Goal: Task Accomplishment & Management: Use online tool/utility

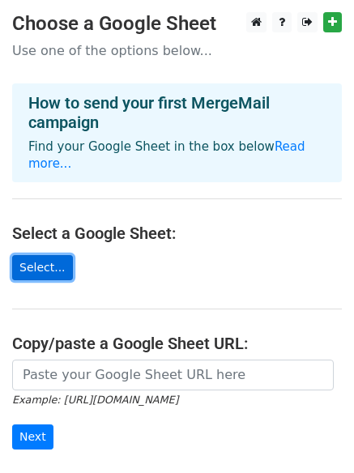
click at [42, 255] on link "Select..." at bounding box center [42, 267] width 61 height 25
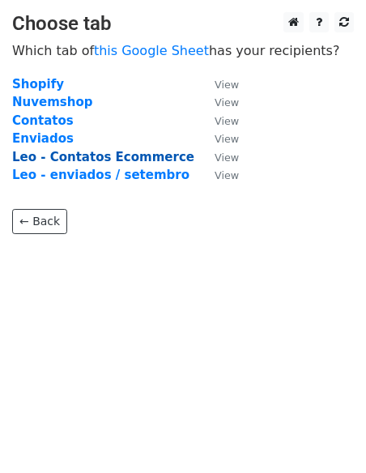
click at [135, 157] on strong "Leo - Contatos Ecommerce" at bounding box center [103, 157] width 182 height 15
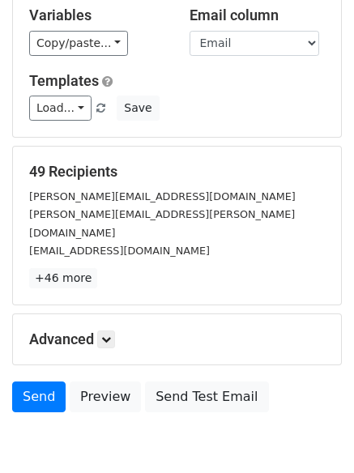
scroll to position [81, 0]
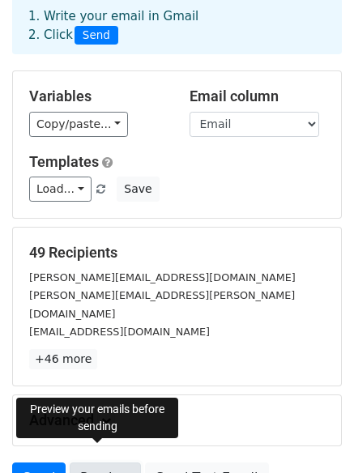
click at [110, 462] on link "Preview" at bounding box center [105, 477] width 71 height 31
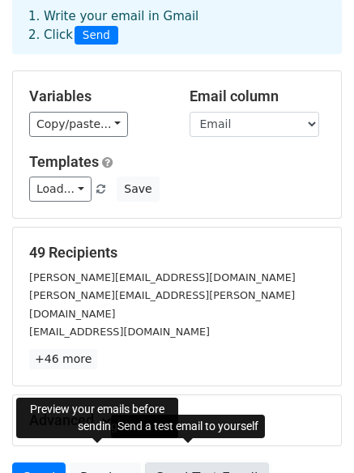
click at [198, 462] on link "Send Test Email" at bounding box center [206, 477] width 123 height 31
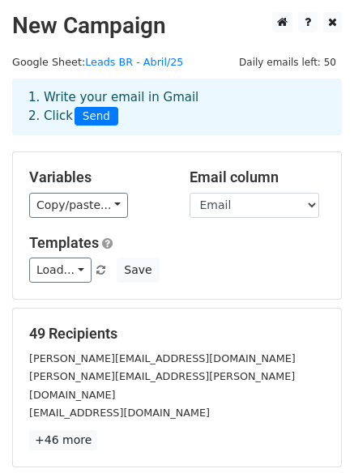
scroll to position [220, 0]
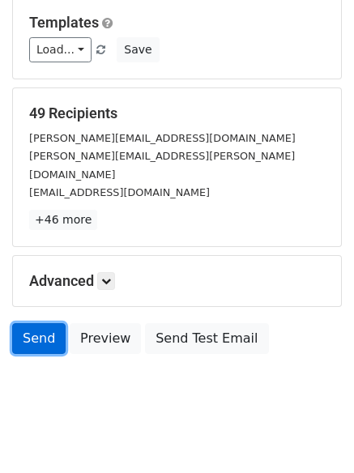
click at [28, 323] on link "Send" at bounding box center [38, 338] width 53 height 31
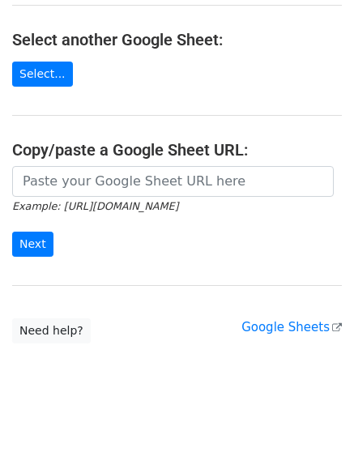
scroll to position [91, 0]
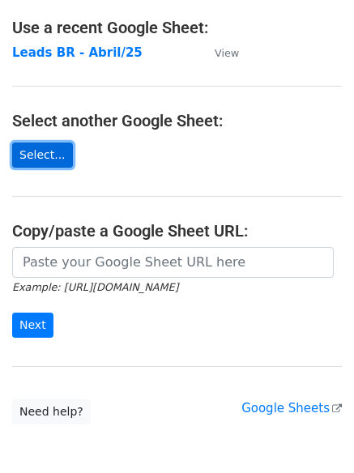
click at [45, 155] on link "Select..." at bounding box center [42, 155] width 61 height 25
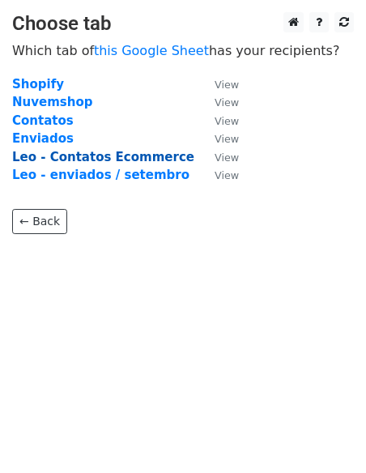
click at [145, 159] on strong "Leo - Contatos Ecommerce" at bounding box center [103, 157] width 182 height 15
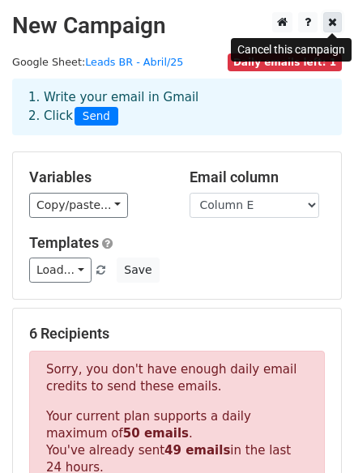
click at [337, 21] on link at bounding box center [332, 22] width 19 height 20
